Goal: Transaction & Acquisition: Purchase product/service

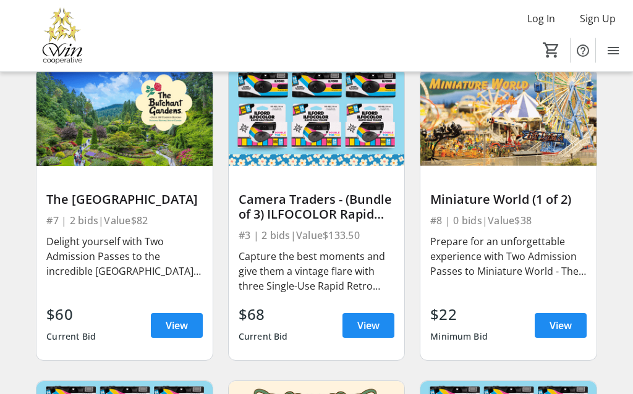
scroll to position [1670, 0]
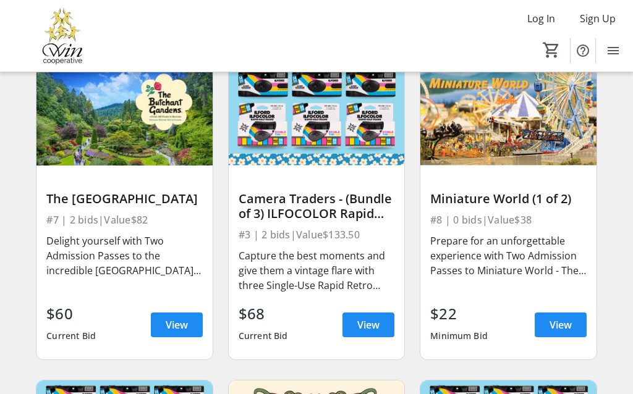
click at [79, 261] on div "Delight yourself with Two Admission Passes to the incredible [GEOGRAPHIC_DATA].…" at bounding box center [124, 255] width 156 height 44
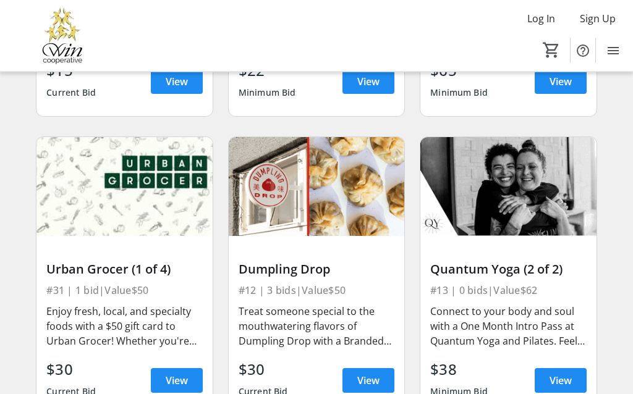
scroll to position [2538, 0]
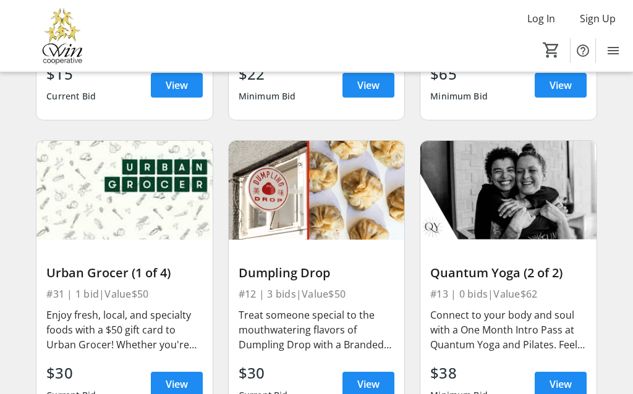
click at [86, 333] on div "Enjoy fresh, local, and specialty foods with a $50 gift card to Urban Grocer! W…" at bounding box center [124, 330] width 156 height 44
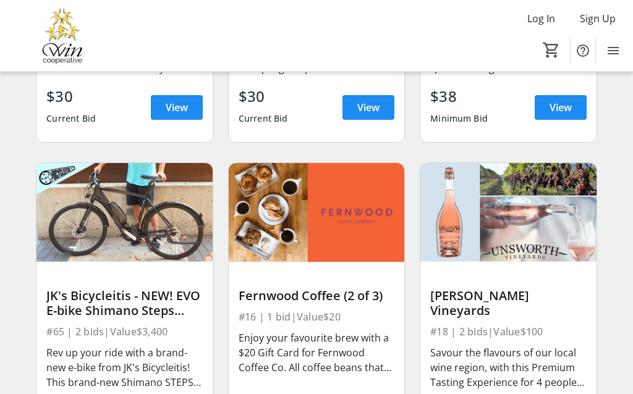
scroll to position [2815, 0]
click at [71, 253] on img at bounding box center [123, 212] width 175 height 99
click at [69, 346] on div "Rev up your ride with a brand-new e-bike from JK's Bicycleitis! This brand-new …" at bounding box center [124, 367] width 156 height 44
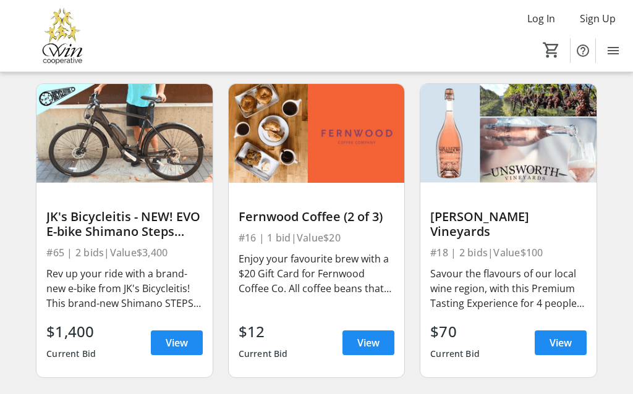
scroll to position [2886, 0]
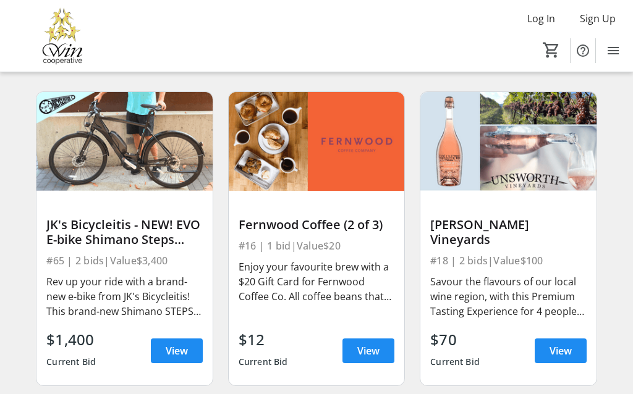
click at [67, 288] on div "Rev up your ride with a brand-new e-bike from JK's Bicycleitis! This brand-new …" at bounding box center [124, 296] width 156 height 44
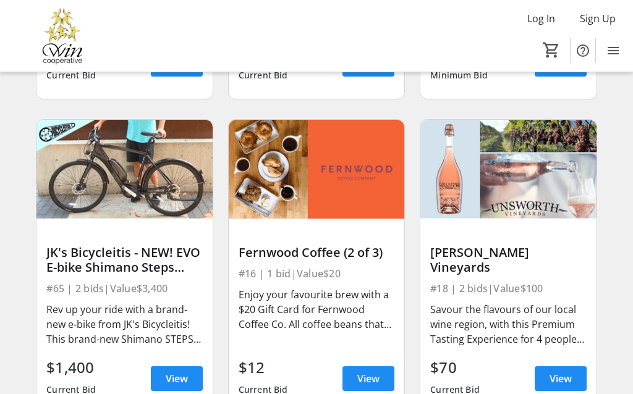
scroll to position [2841, 0]
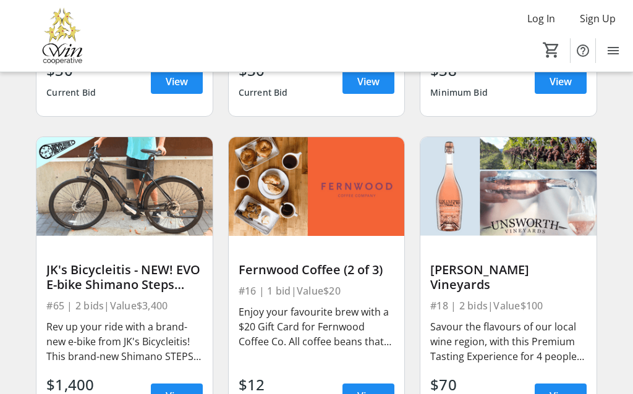
click at [69, 285] on div "JK's Bicycleitis - NEW! EVO E-bike Shimano Steps E5000 (XL)" at bounding box center [124, 278] width 156 height 30
click at [69, 313] on div "#65 | 2 bids | Value $3,400" at bounding box center [124, 305] width 156 height 17
click at [64, 306] on div "#65 | 2 bids | Value $3,400" at bounding box center [124, 305] width 156 height 17
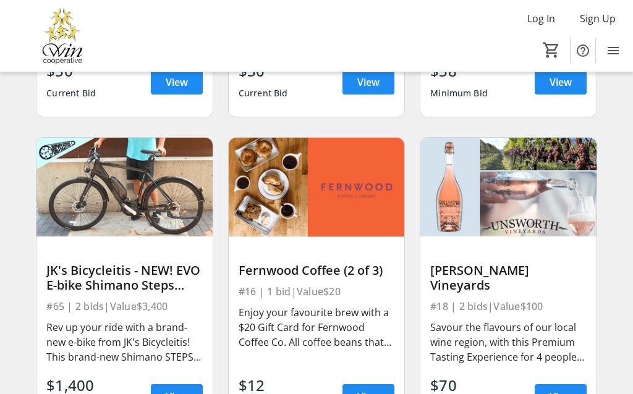
scroll to position [2839, 0]
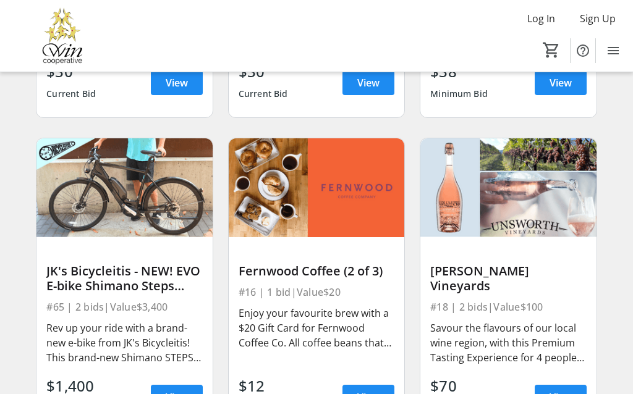
click at [156, 393] on span at bounding box center [177, 397] width 52 height 30
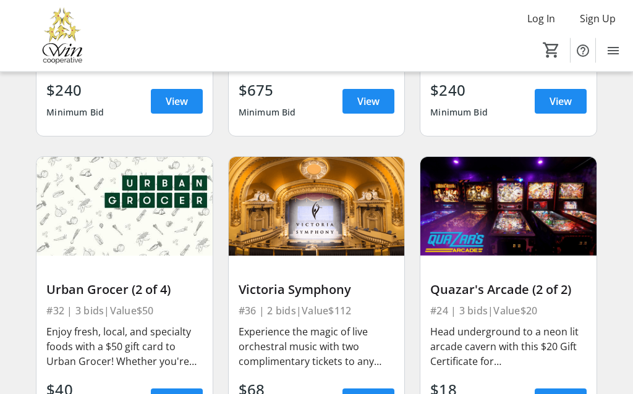
scroll to position [4361, 0]
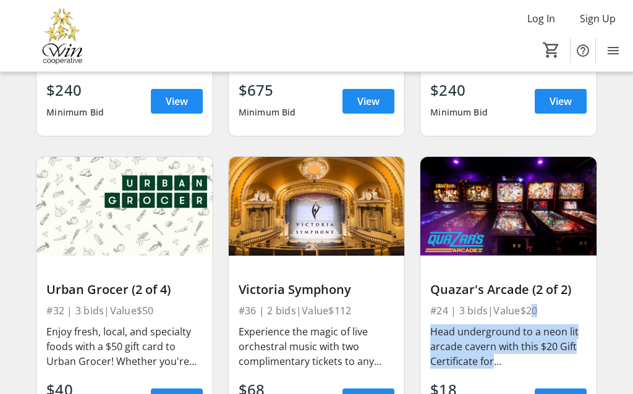
click at [592, 368] on div "Quazar's Arcade (2 of 2) #24 | 3 bids | Value $20 Head underground to a neon li…" at bounding box center [507, 345] width 175 height 179
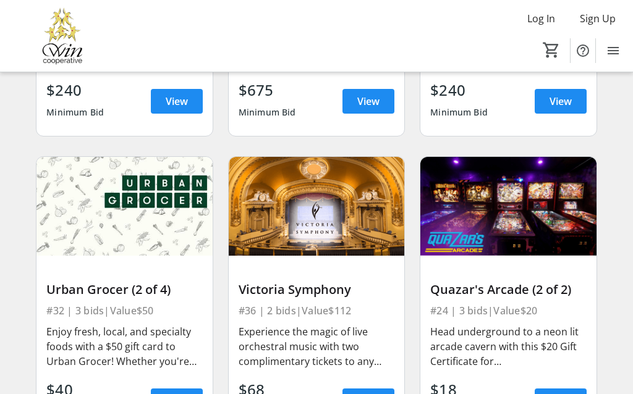
click at [589, 361] on div "Quazar's Arcade (2 of 2) #24 | 3 bids | Value $20 Head underground to a neon li…" at bounding box center [507, 345] width 175 height 179
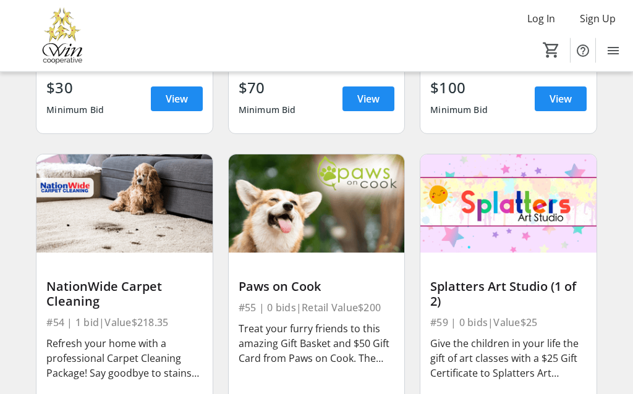
scroll to position [6204, 0]
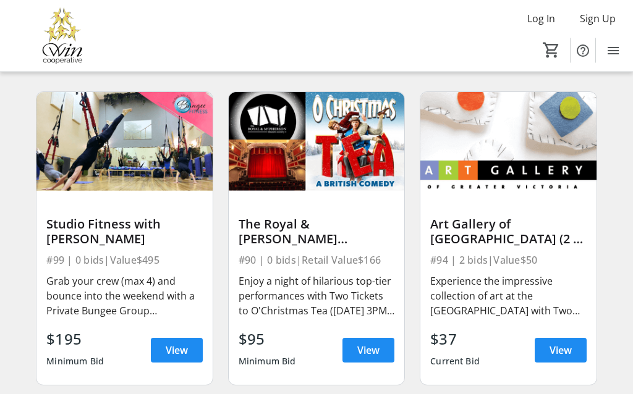
scroll to position [9706, 0]
click at [188, 353] on span at bounding box center [177, 350] width 52 height 30
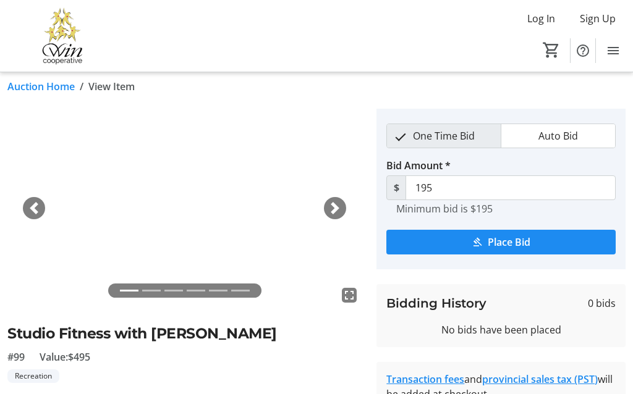
scroll to position [2, 0]
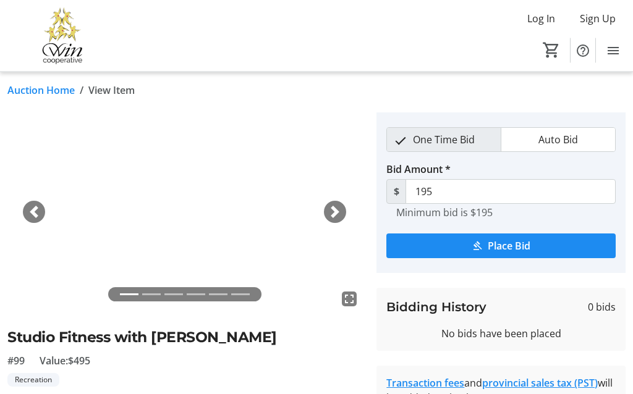
click at [332, 211] on span "button" at bounding box center [335, 212] width 12 height 12
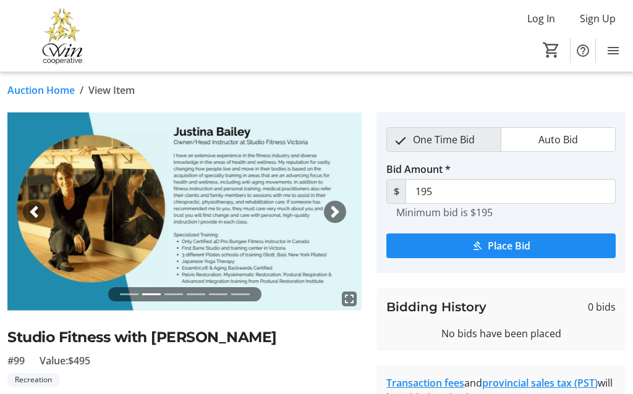
click at [337, 211] on span "button" at bounding box center [335, 212] width 12 height 12
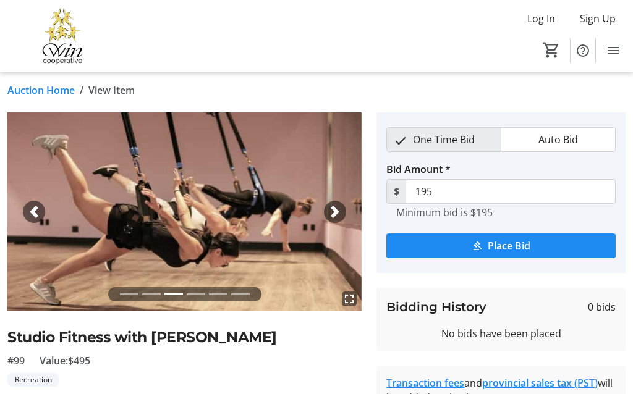
click at [335, 206] on span "button" at bounding box center [335, 212] width 12 height 12
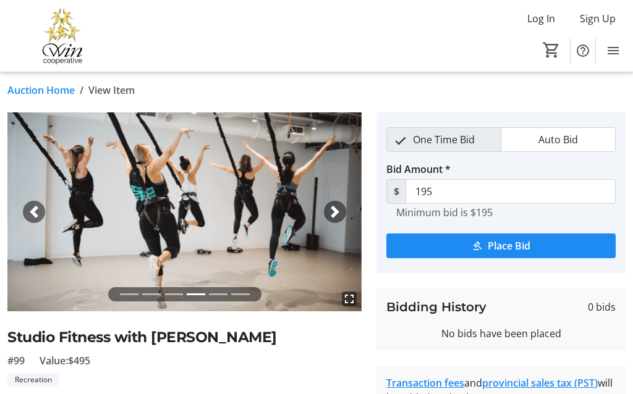
click at [350, 203] on img at bounding box center [184, 211] width 354 height 199
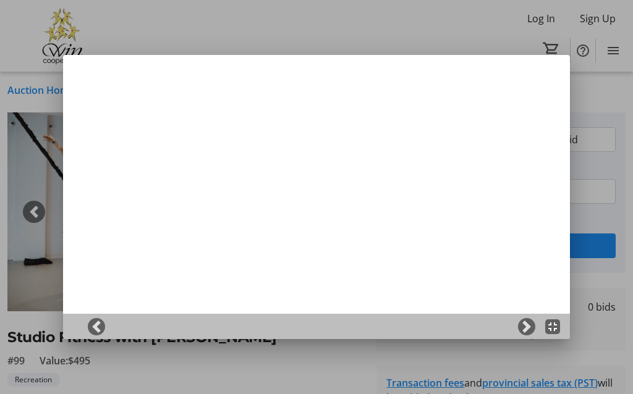
scroll to position [0, 0]
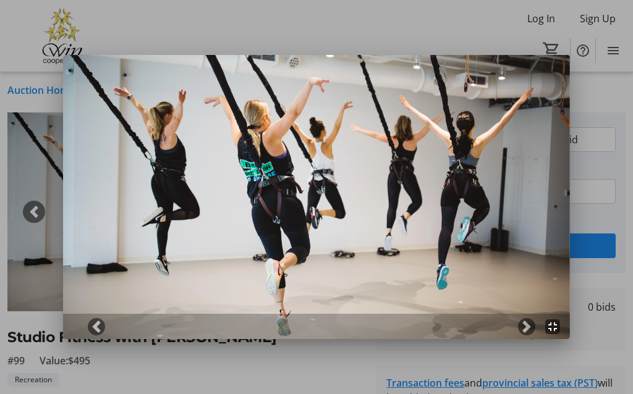
click at [595, 153] on div at bounding box center [316, 197] width 633 height 394
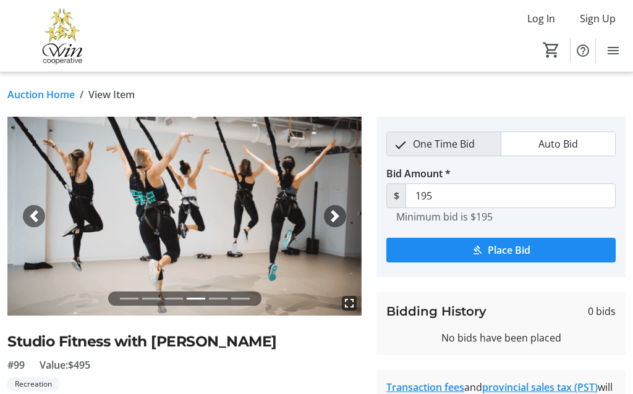
scroll to position [4, 0]
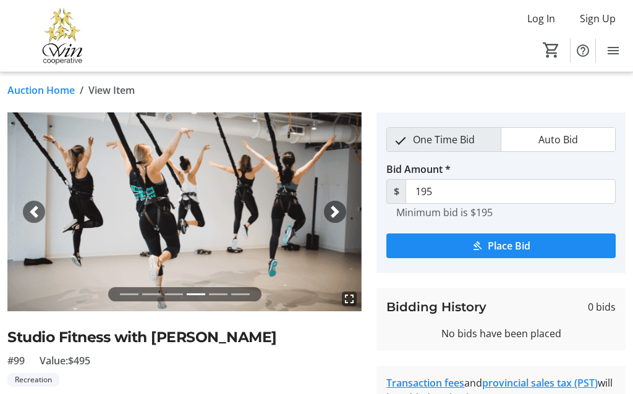
click at [335, 215] on span "button" at bounding box center [335, 212] width 12 height 12
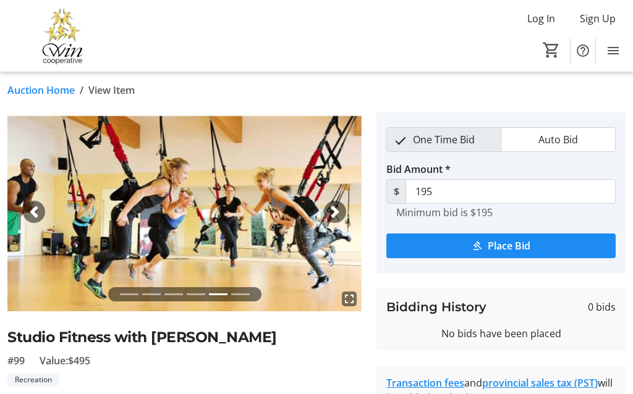
click at [339, 206] on span "button" at bounding box center [335, 212] width 12 height 12
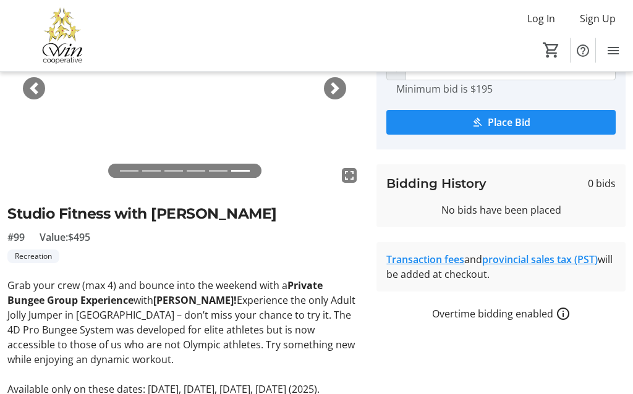
scroll to position [138, 0]
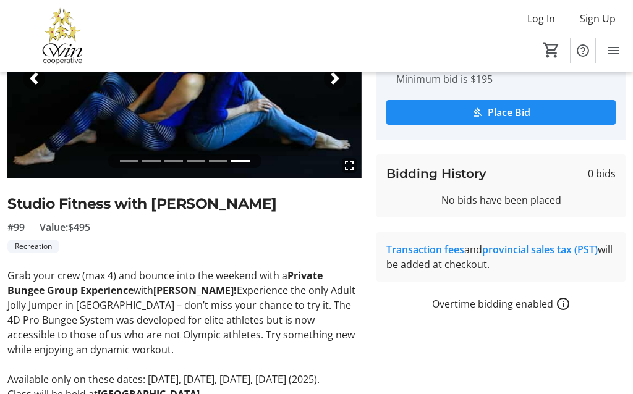
click at [203, 393] on strong "[GEOGRAPHIC_DATA]." at bounding box center [150, 394] width 105 height 14
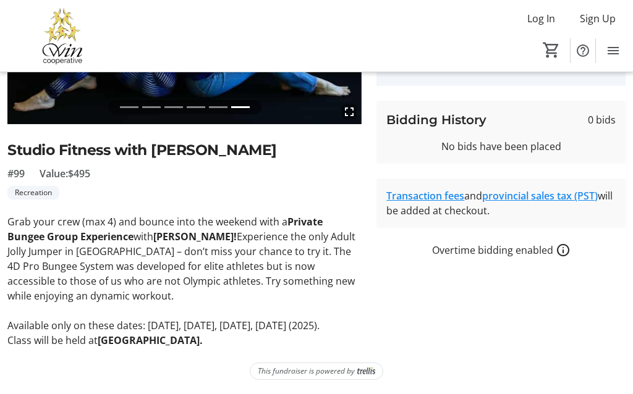
scroll to position [37, 0]
